Goal: Check status: Check status

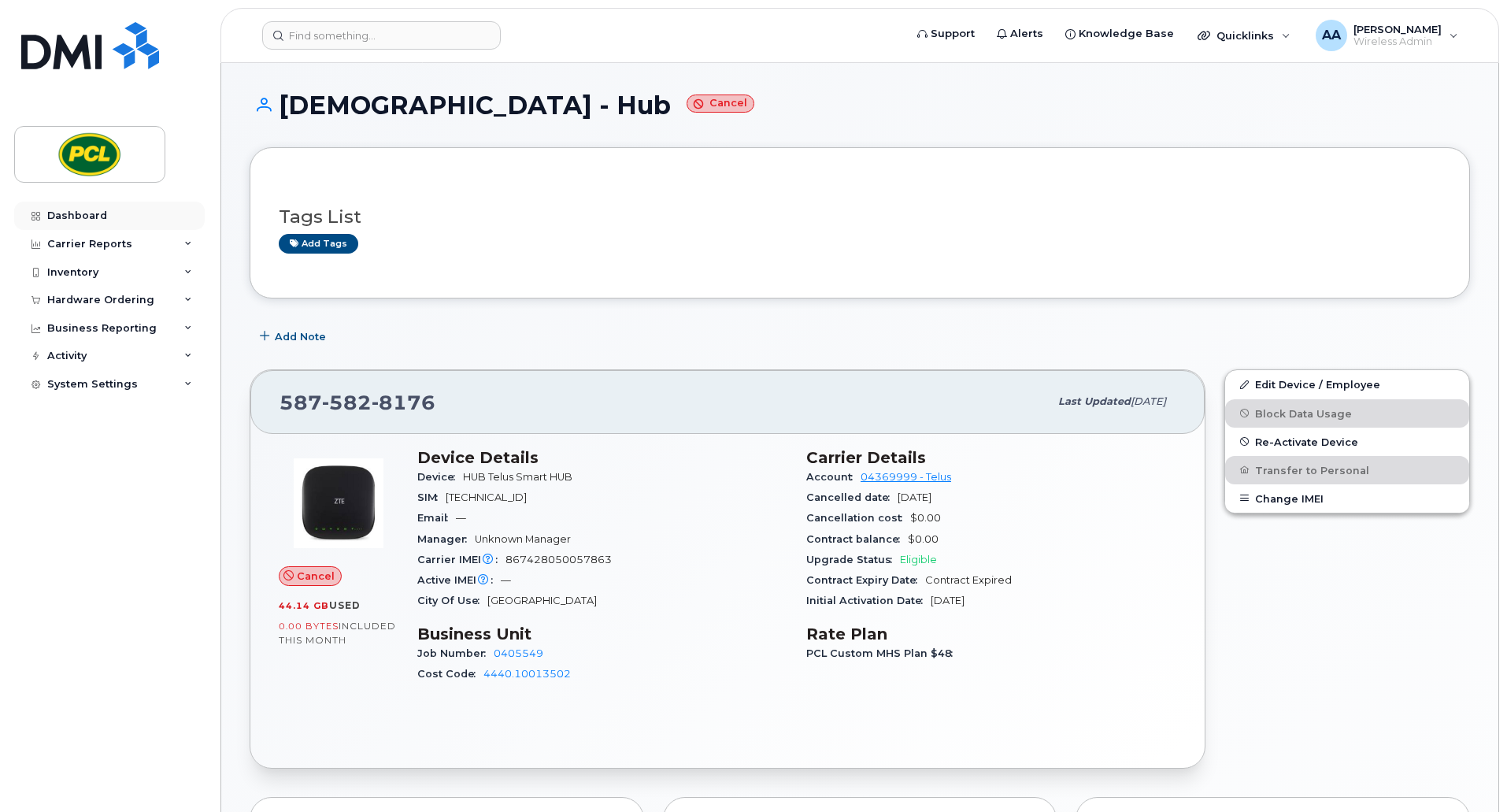
scroll to position [789, 0]
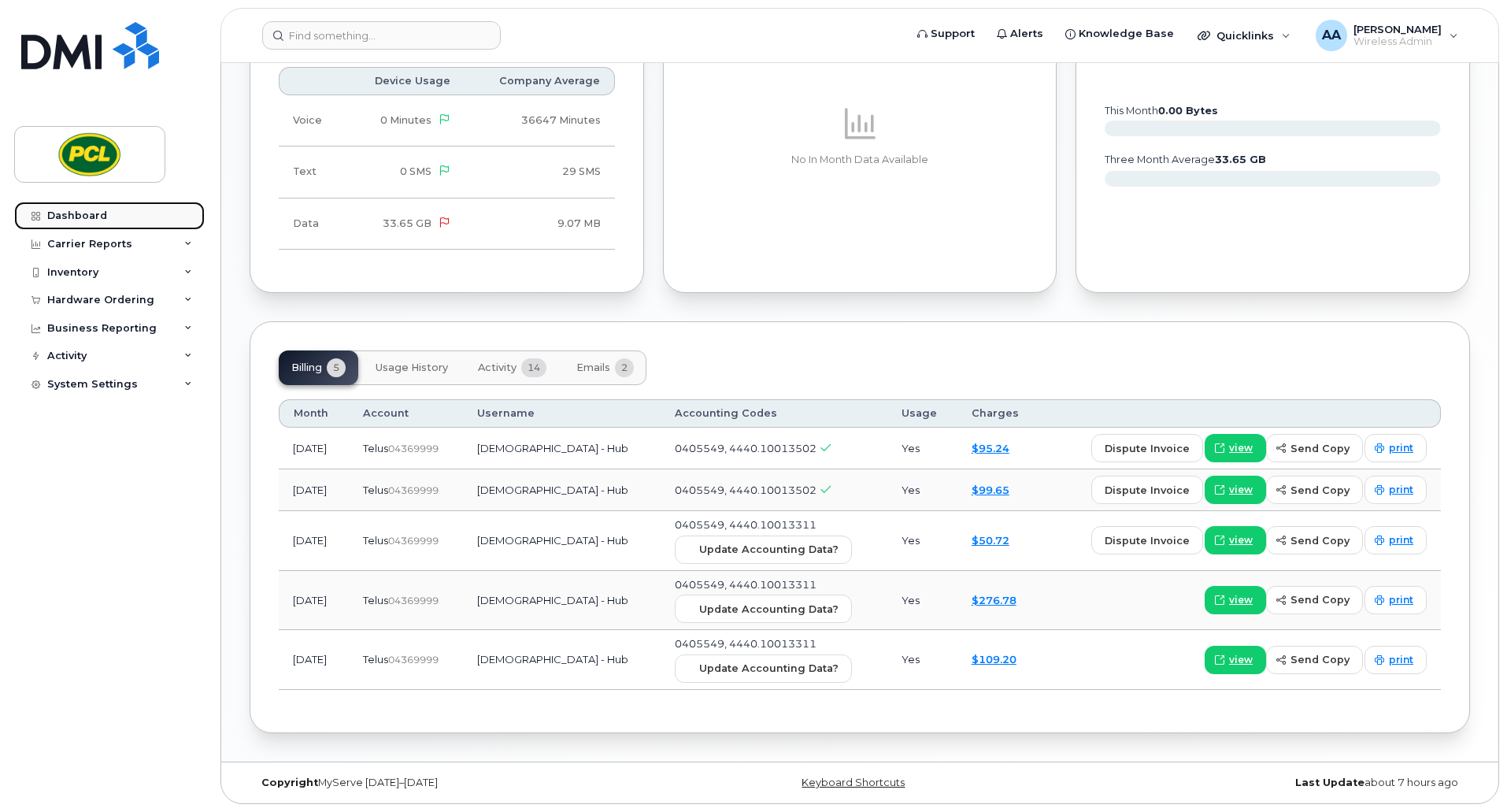
click at [69, 216] on div "Dashboard" at bounding box center [77, 216] width 60 height 13
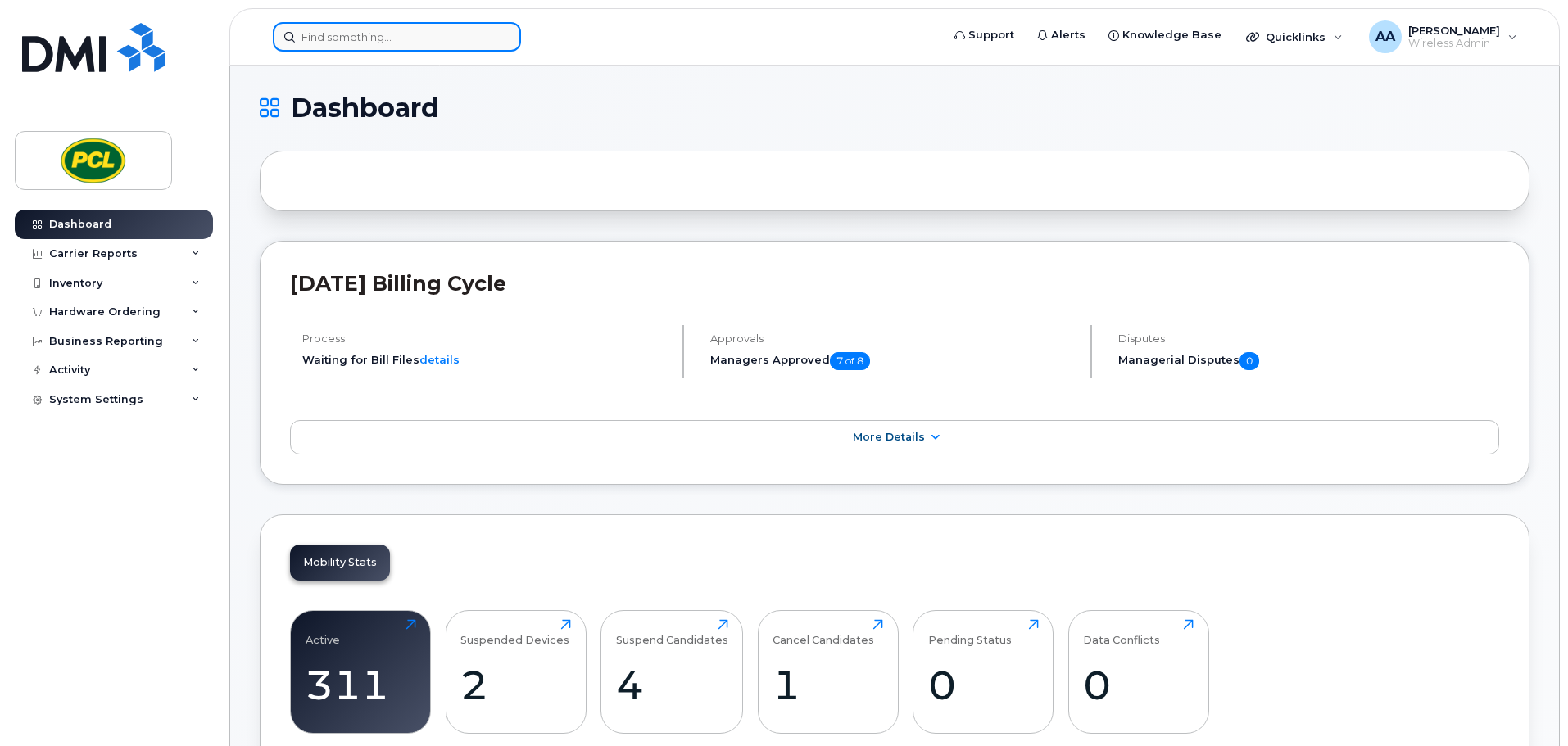
click at [329, 49] on input at bounding box center [397, 37] width 248 height 29
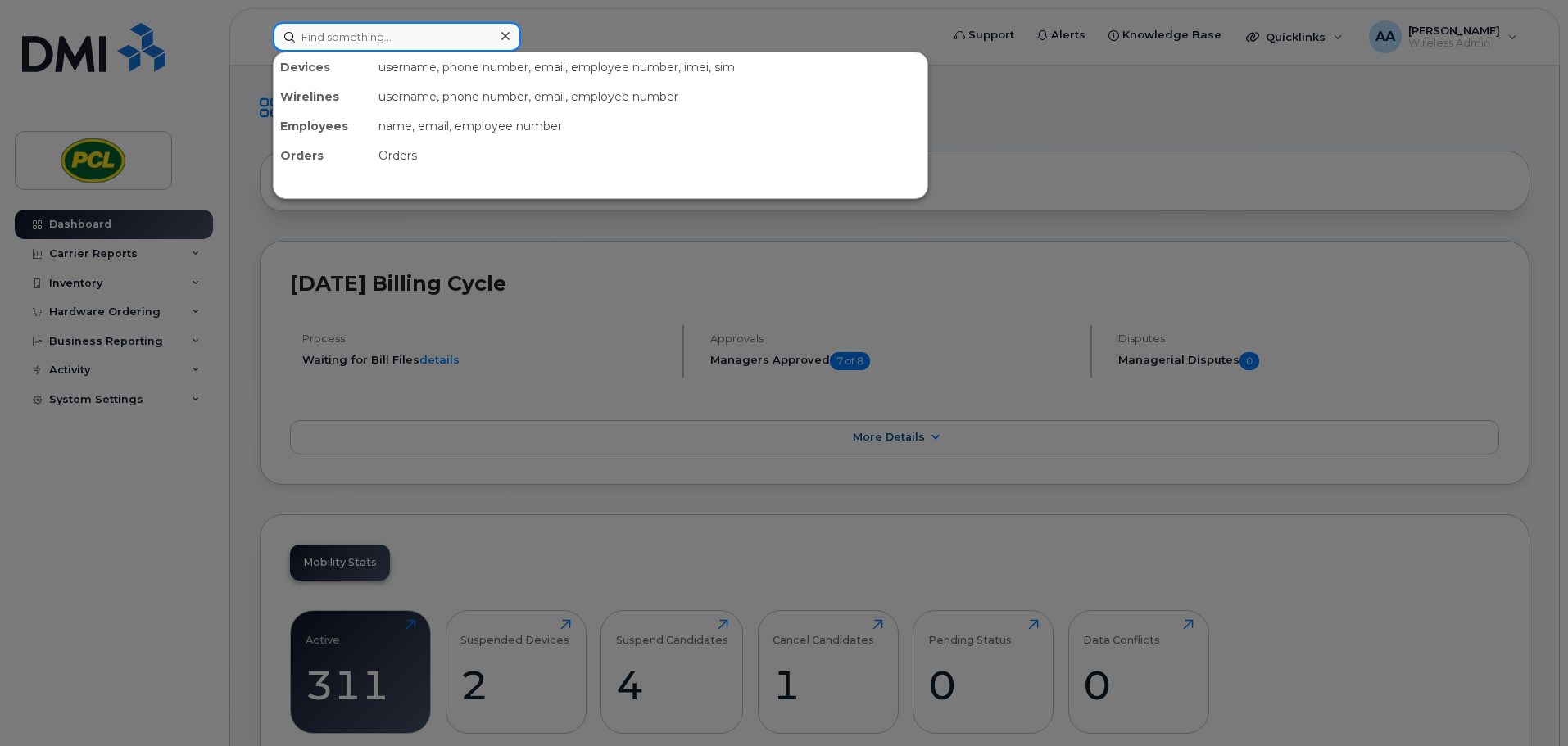
click at [336, 42] on input at bounding box center [397, 37] width 248 height 29
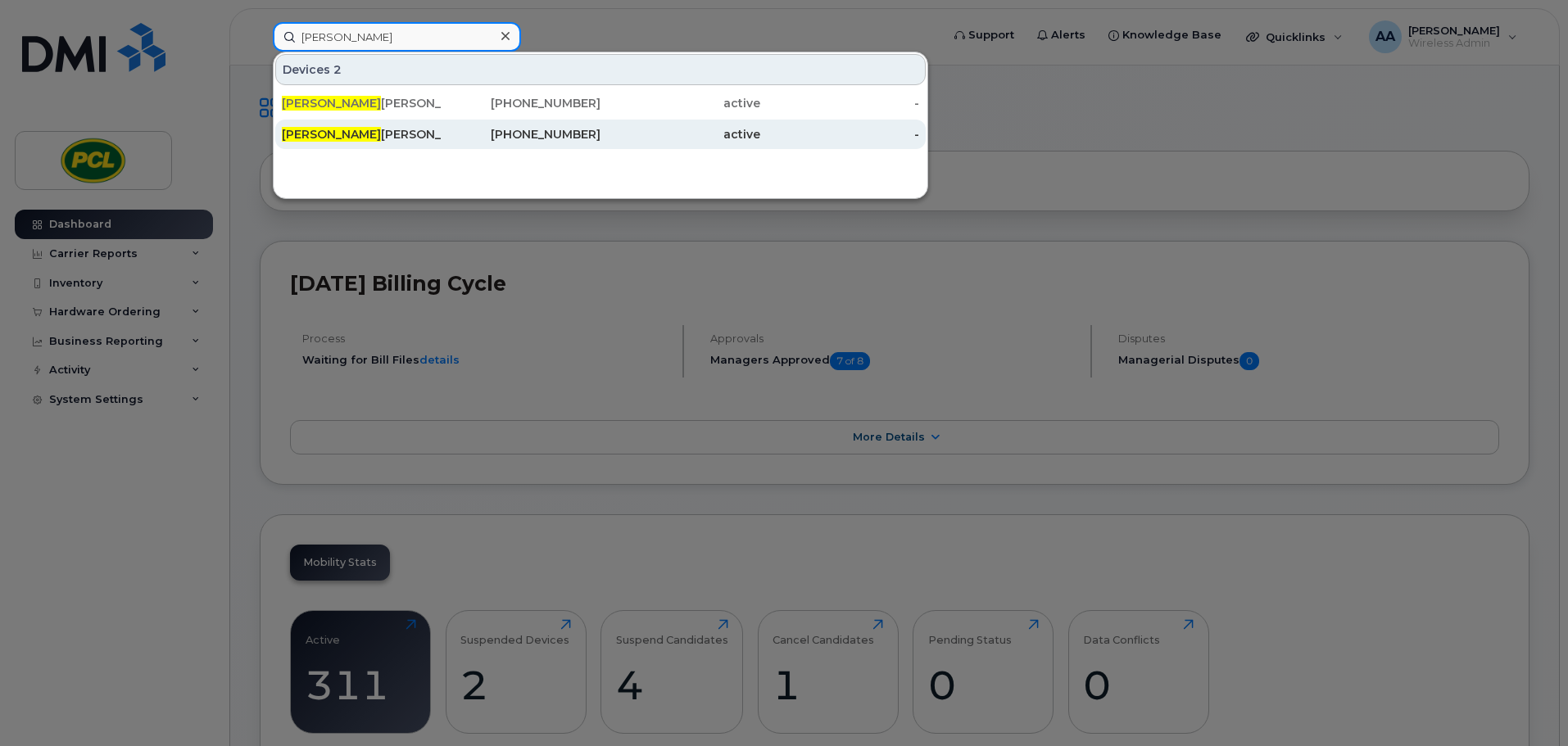
type input "[PERSON_NAME]"
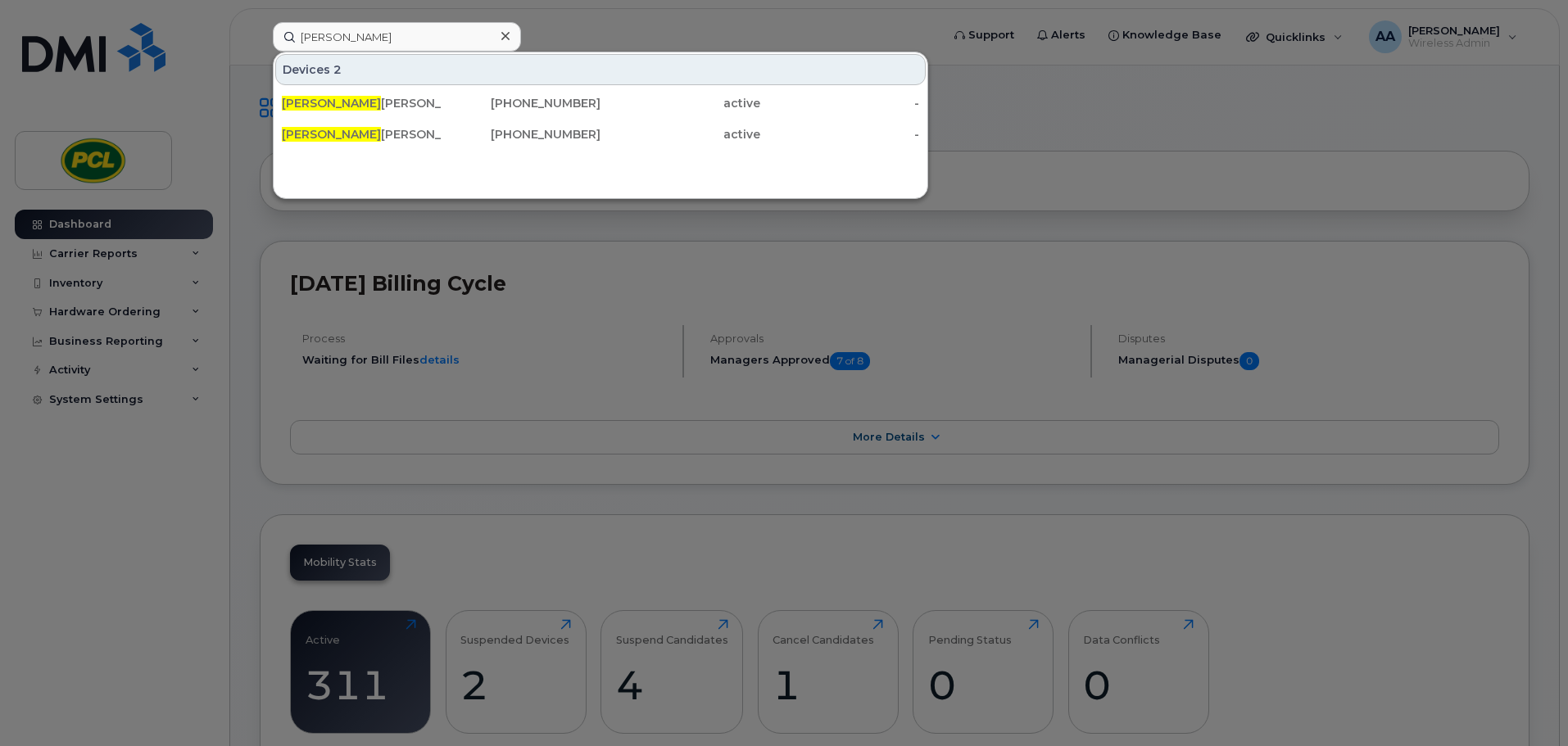
drag, startPoint x: 364, startPoint y: 136, endPoint x: 702, endPoint y: 259, distance: 359.7
click at [364, 136] on div "[PERSON_NAME]" at bounding box center [361, 134] width 160 height 16
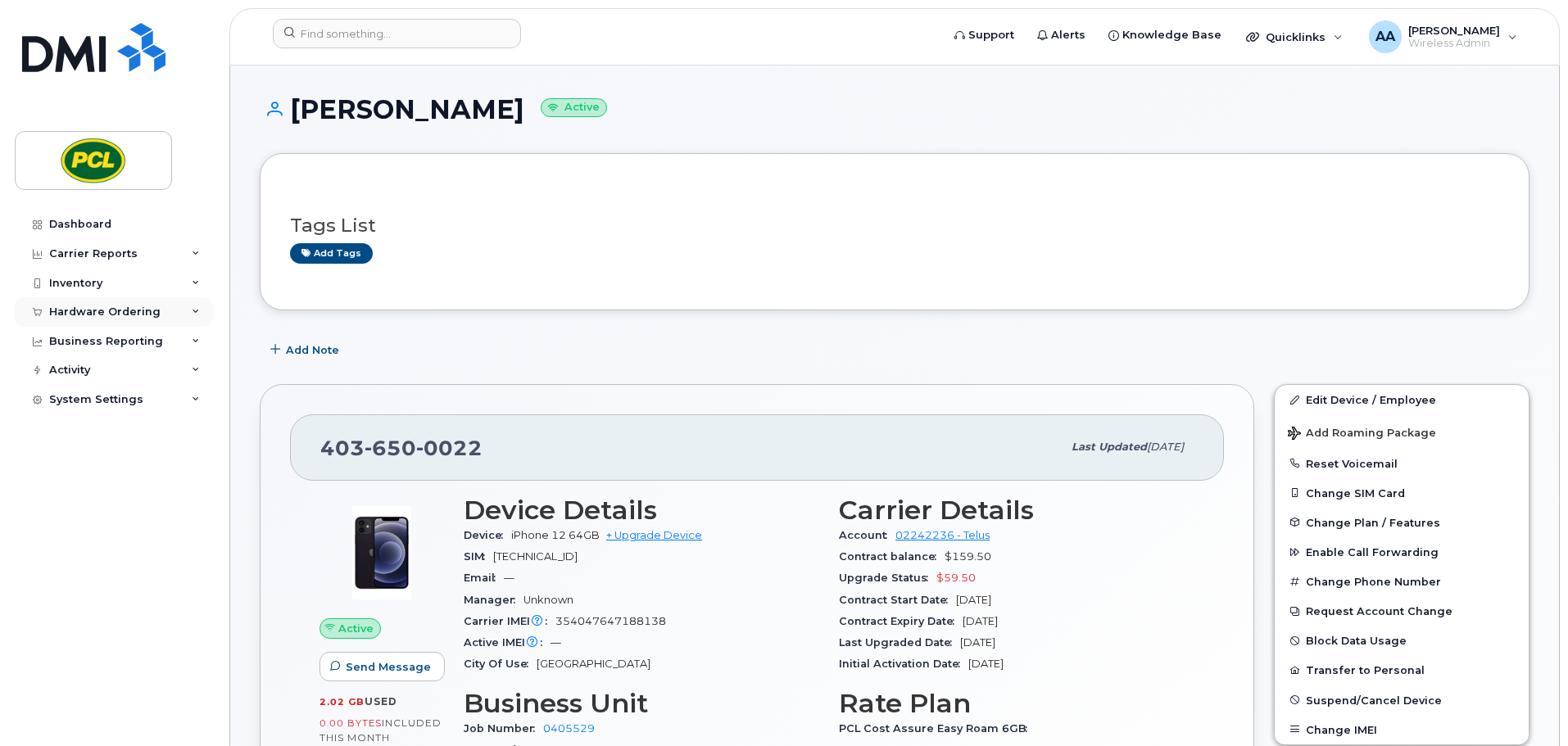
click at [145, 317] on div "Hardware Ordering" at bounding box center [105, 312] width 111 height 14
click at [139, 290] on div "Inventory" at bounding box center [113, 283] width 199 height 29
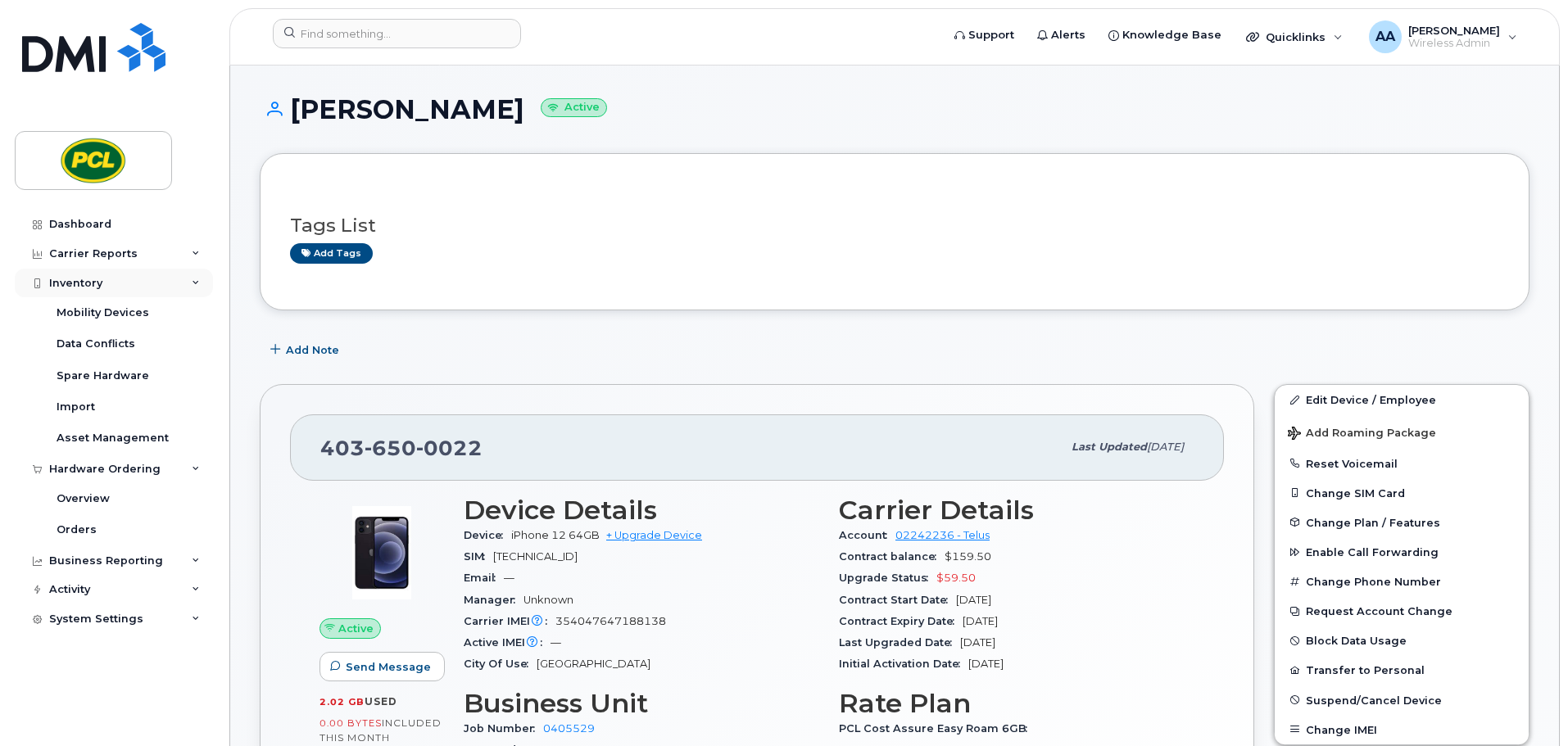
click at [139, 290] on div "Inventory" at bounding box center [113, 283] width 199 height 29
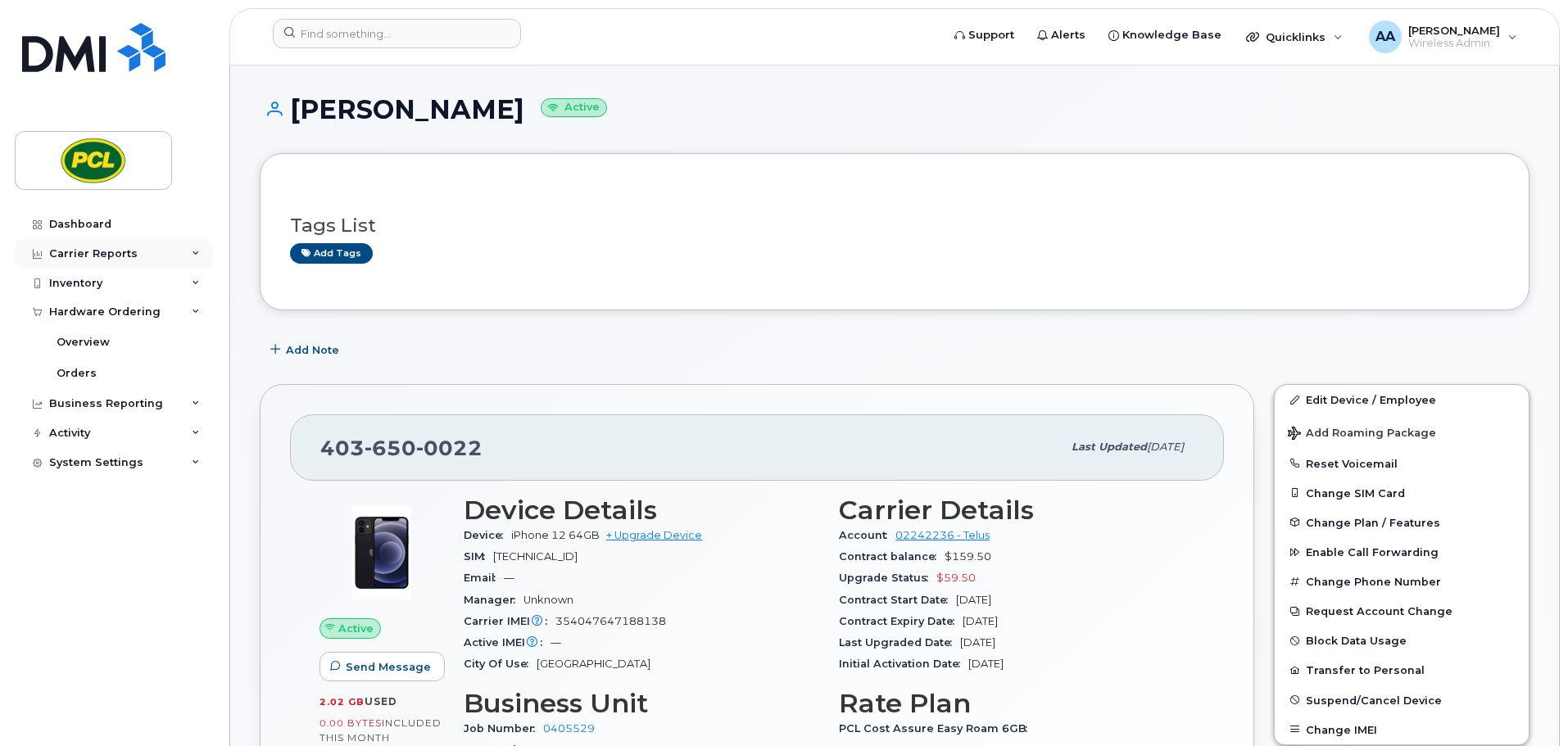
click at [159, 260] on div "Carrier Reports" at bounding box center [113, 254] width 199 height 29
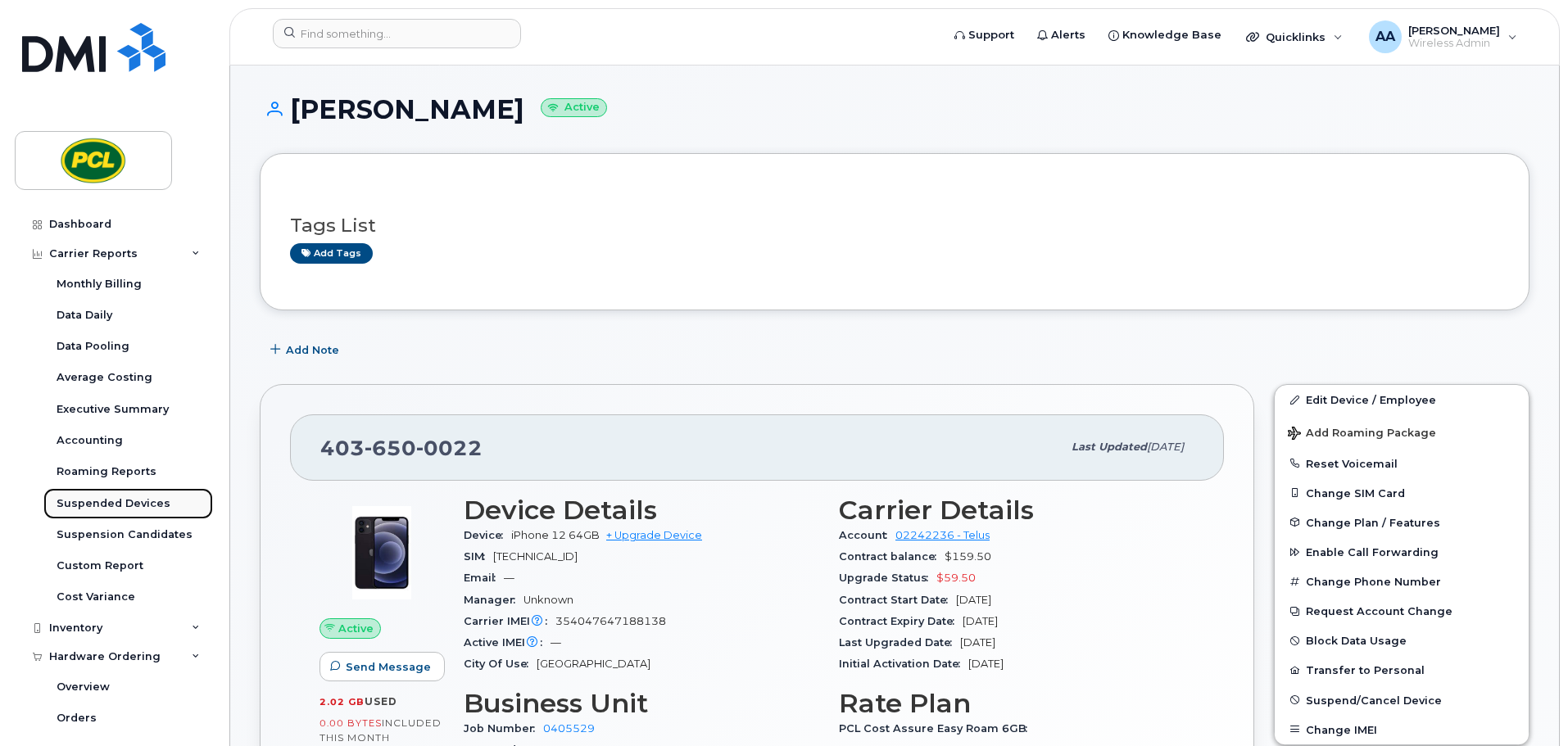
click at [124, 508] on div "Suspended Devices" at bounding box center [113, 503] width 114 height 15
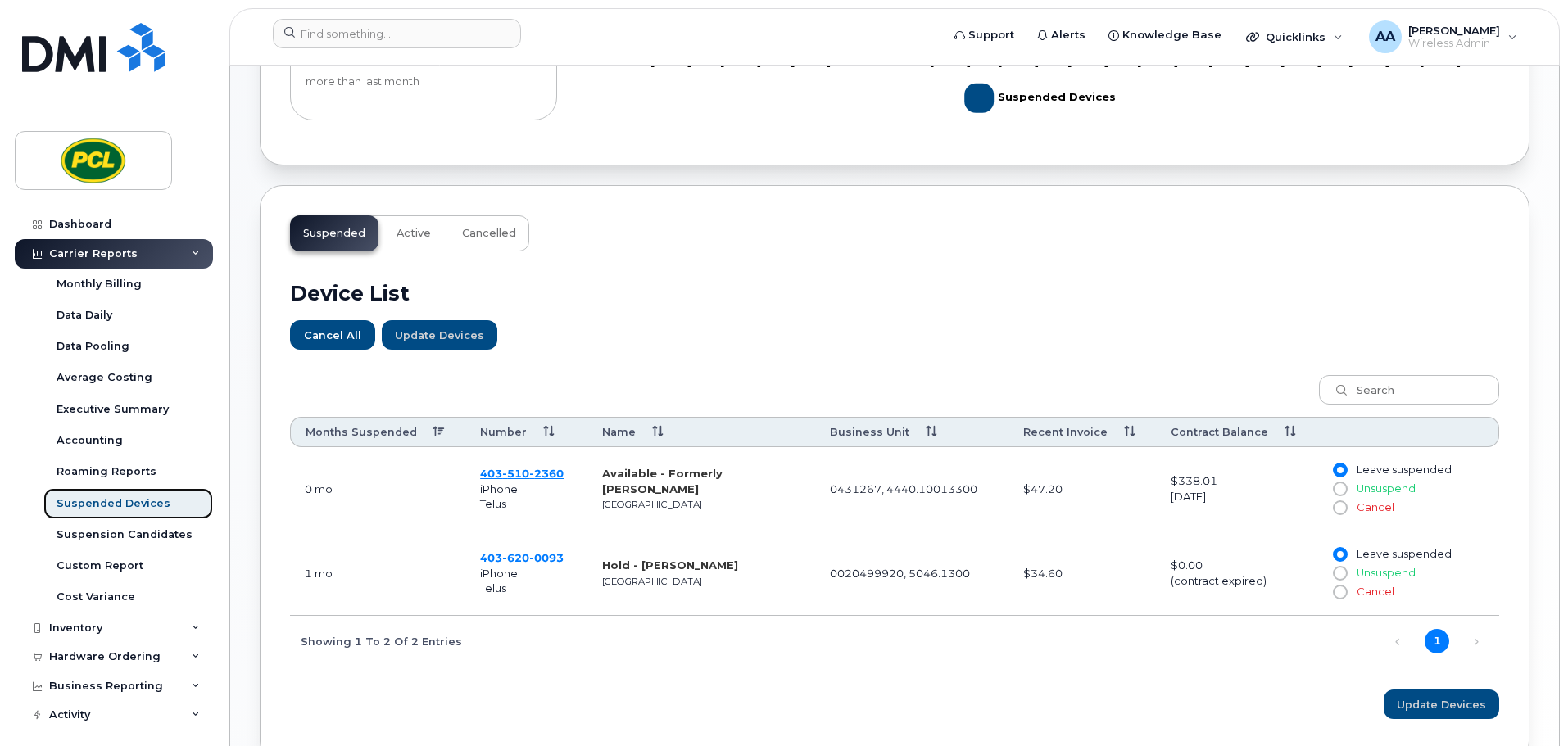
scroll to position [491, 0]
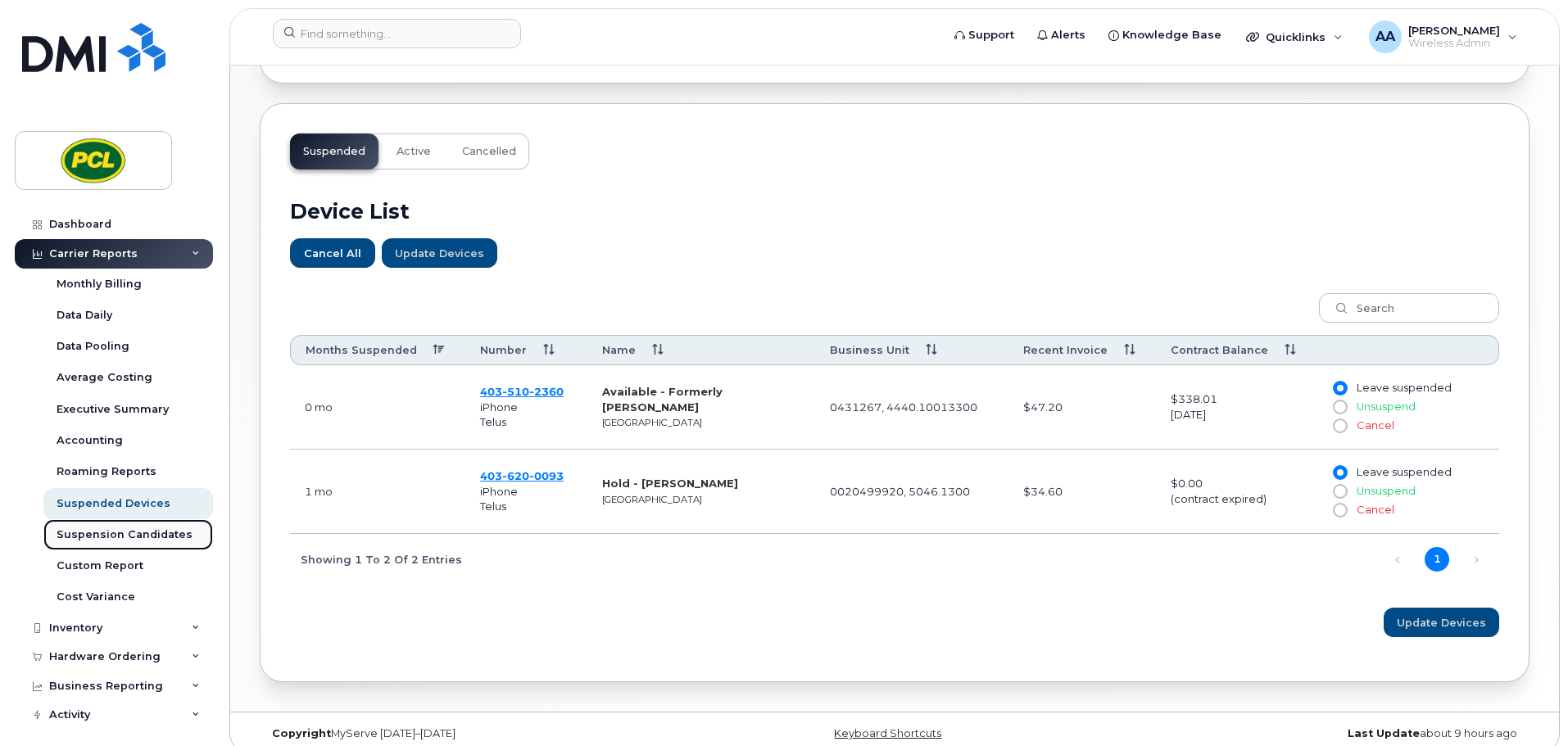
click at [151, 529] on div "Suspension Candidates" at bounding box center [124, 534] width 136 height 15
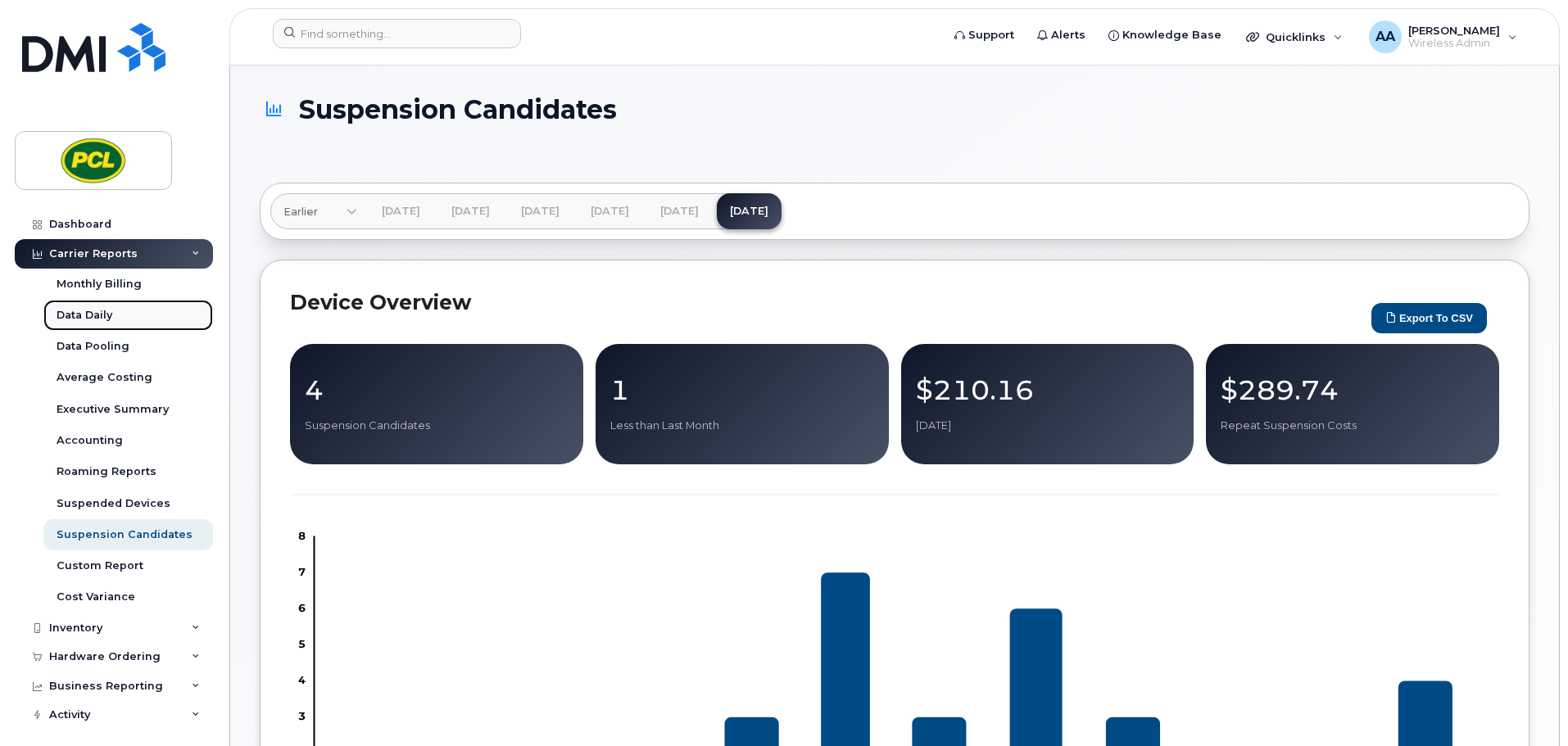
click at [106, 305] on link "Data Daily" at bounding box center [128, 315] width 170 height 31
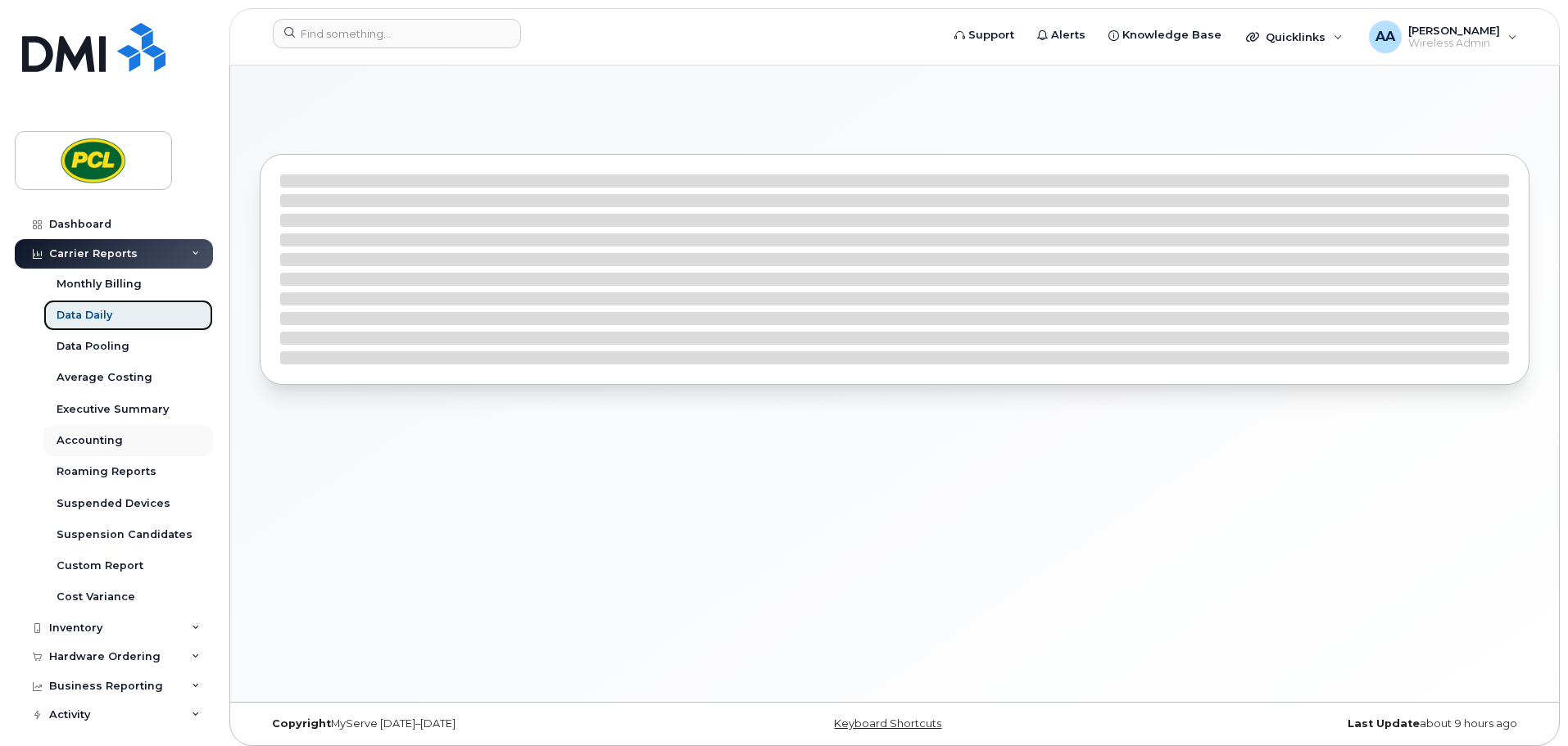
scroll to position [37, 0]
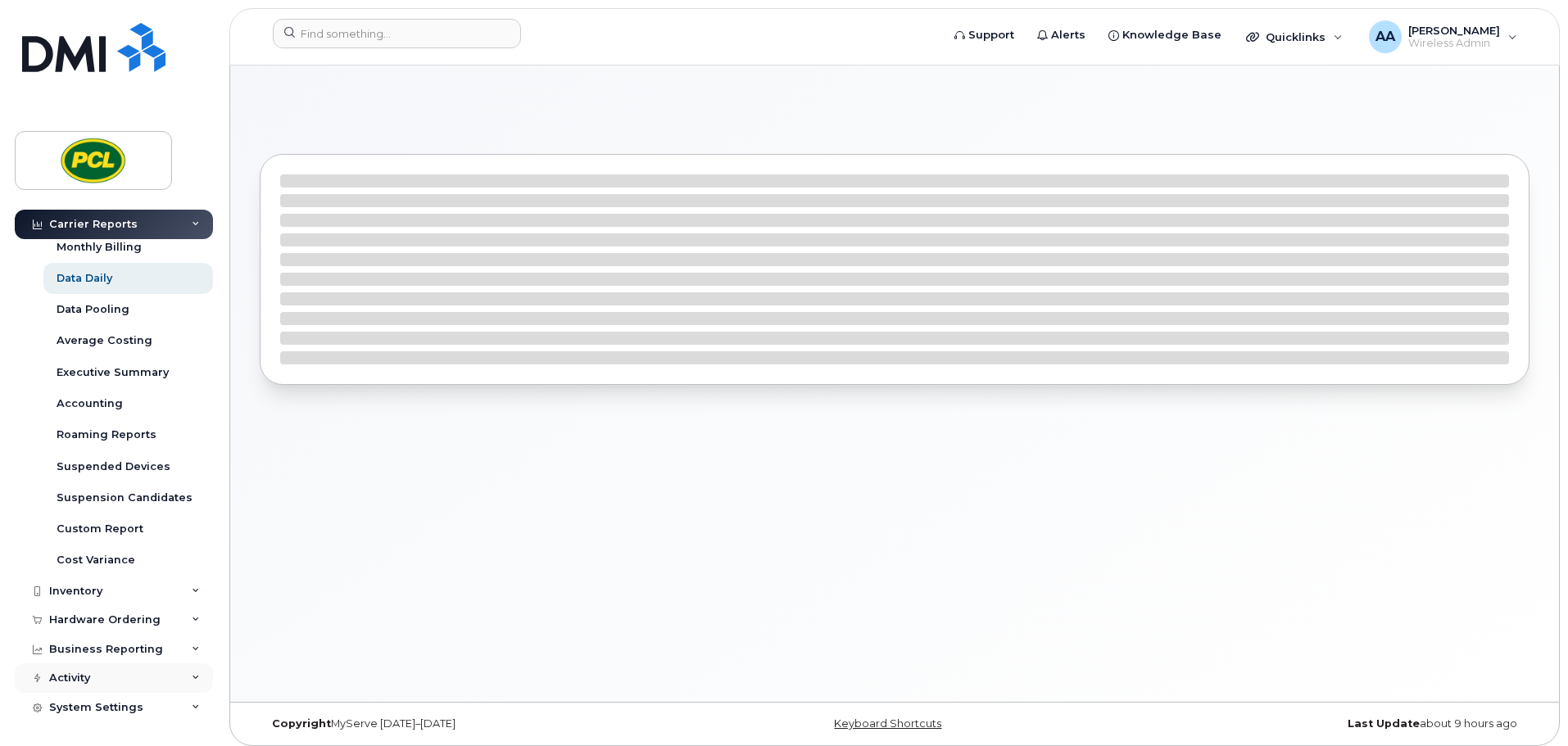
click at [198, 671] on div "Activity" at bounding box center [113, 678] width 199 height 29
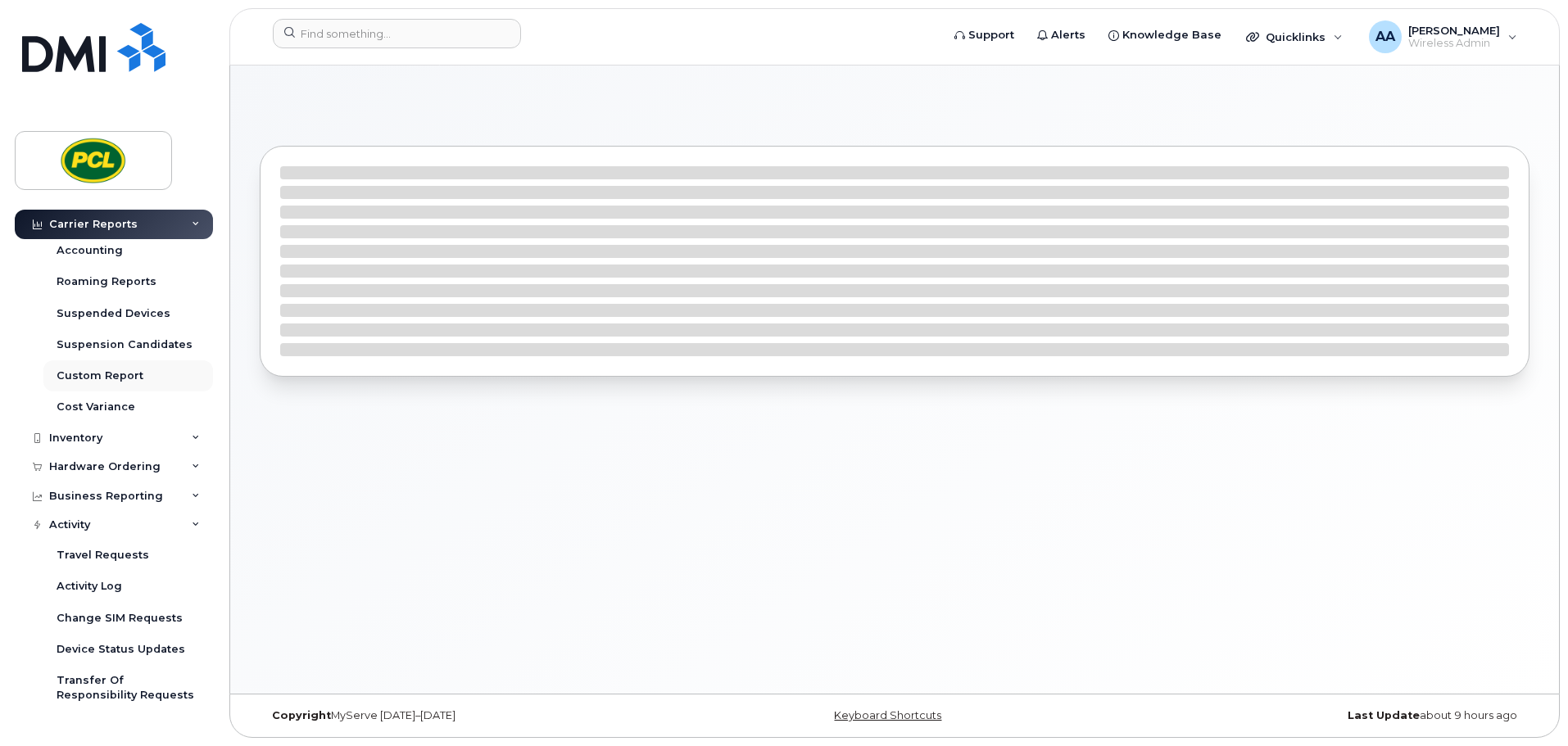
scroll to position [0, 0]
